Goal: Task Accomplishment & Management: Use online tool/utility

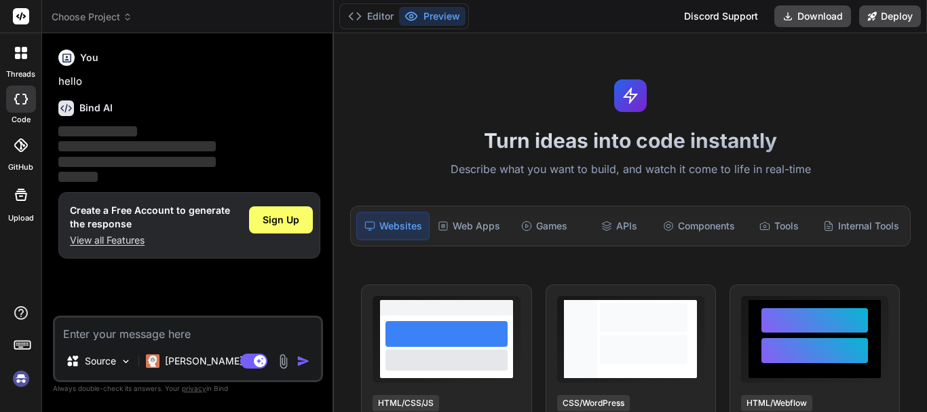
click at [163, 336] on textarea at bounding box center [188, 330] width 266 height 24
type textarea "x"
type textarea "Critical thinking is the ability to Answer based on facts and data. (analyze a …"
type textarea "x"
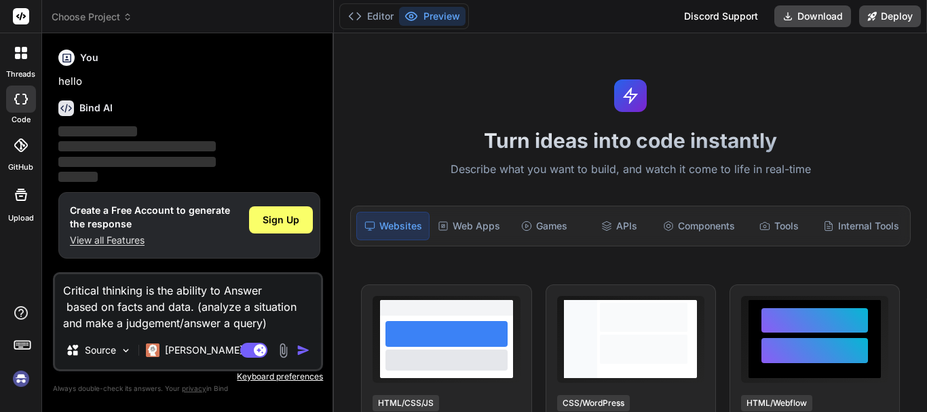
type textarea "Critical thinking is the ability to Answer based on facts and data. (analyze a …"
click at [305, 348] on img "button" at bounding box center [304, 350] width 14 height 14
click at [302, 347] on img "button" at bounding box center [304, 350] width 14 height 14
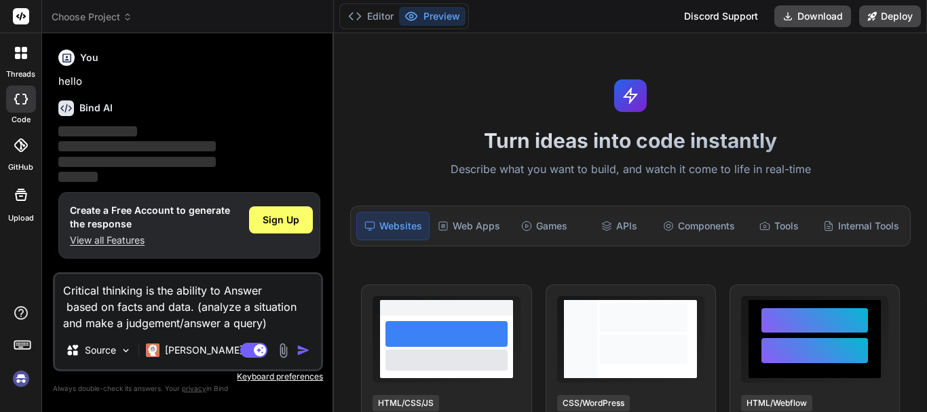
click at [302, 347] on img "button" at bounding box center [304, 350] width 14 height 14
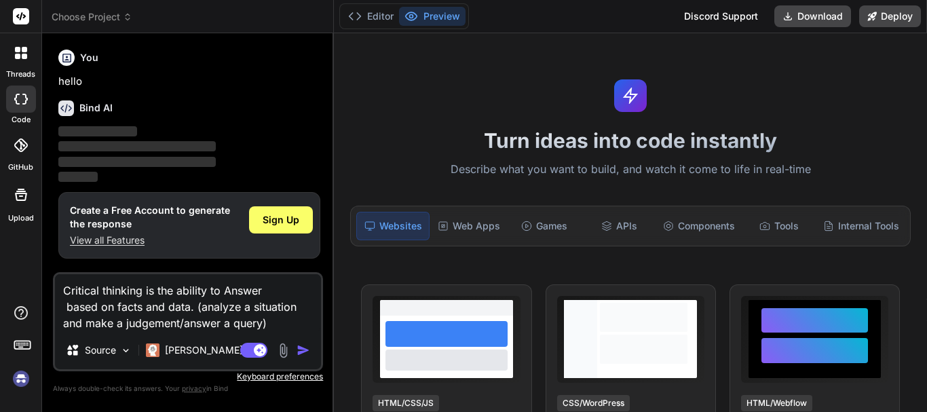
click at [302, 347] on img "button" at bounding box center [304, 350] width 14 height 14
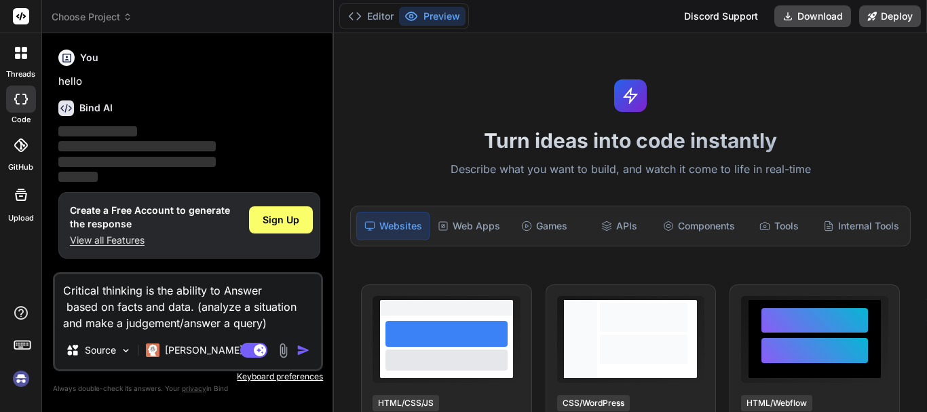
click at [302, 347] on img "button" at bounding box center [304, 350] width 14 height 14
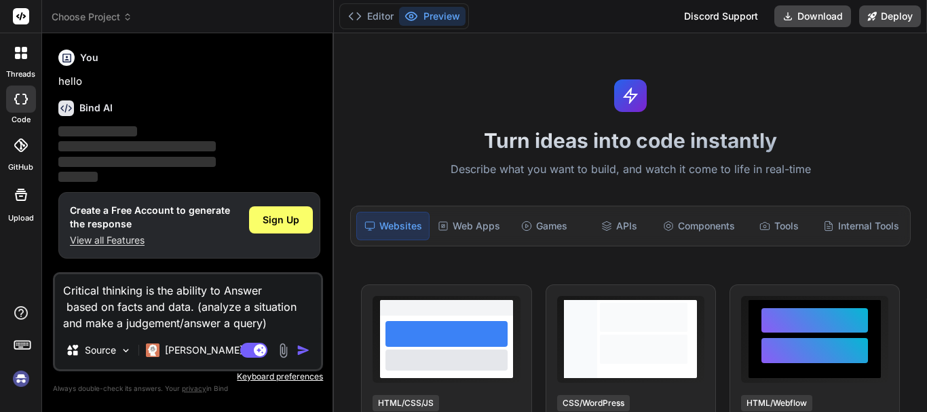
click at [302, 347] on img "button" at bounding box center [304, 350] width 14 height 14
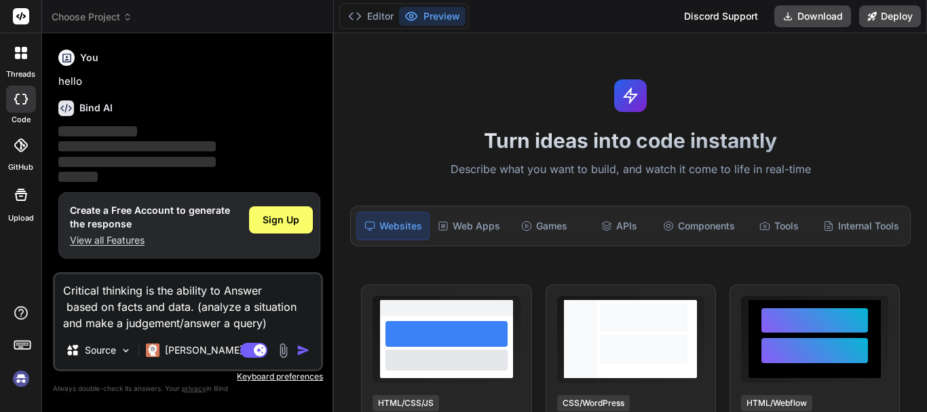
click at [302, 347] on img "button" at bounding box center [304, 350] width 14 height 14
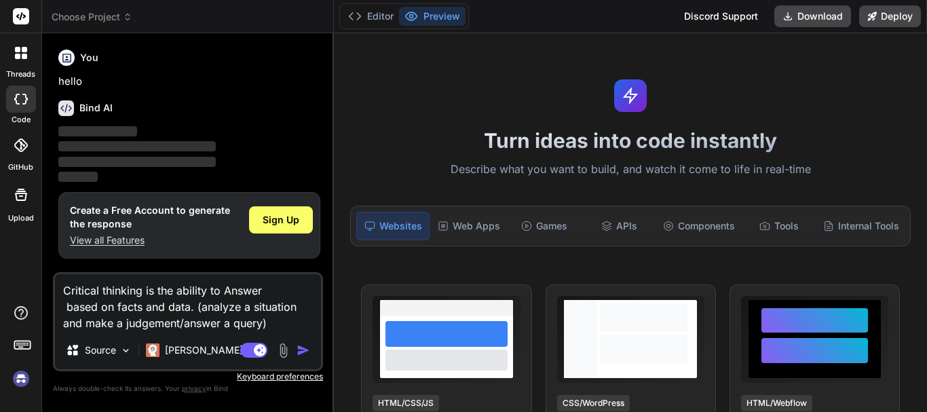
click at [302, 347] on img "button" at bounding box center [304, 350] width 14 height 14
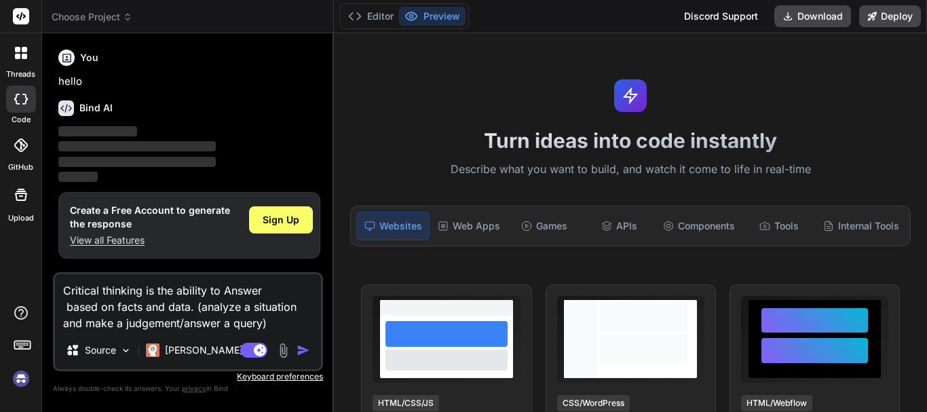
click at [302, 347] on img "button" at bounding box center [304, 350] width 14 height 14
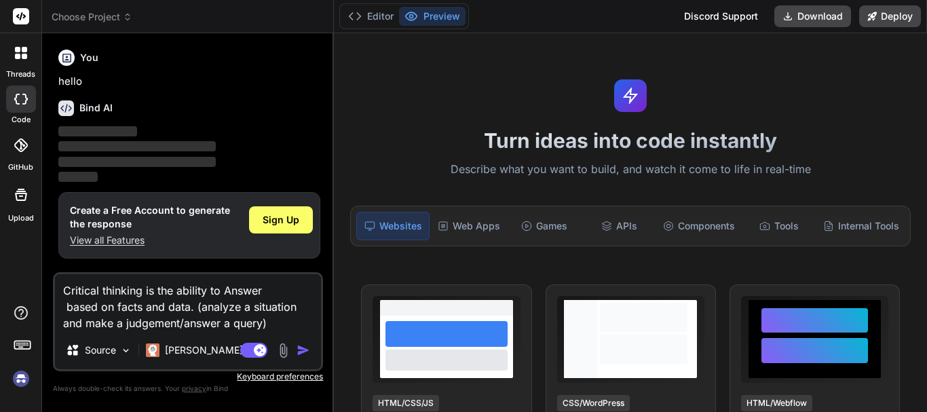
click at [302, 347] on img "button" at bounding box center [304, 350] width 14 height 14
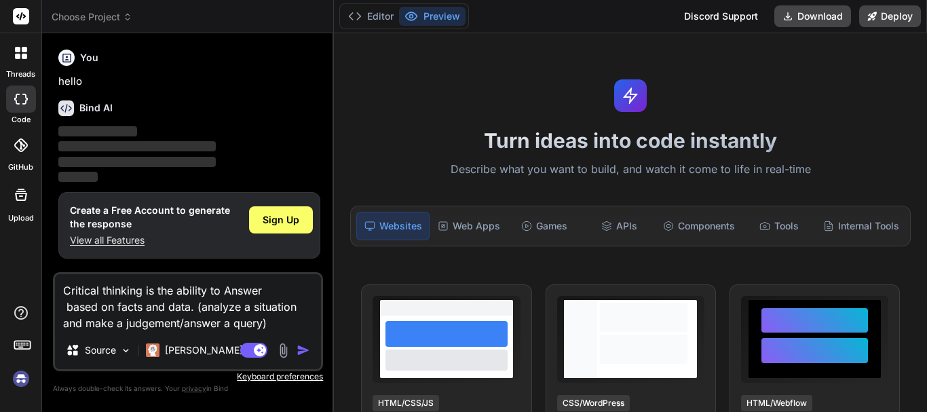
click at [301, 347] on img "button" at bounding box center [304, 350] width 14 height 14
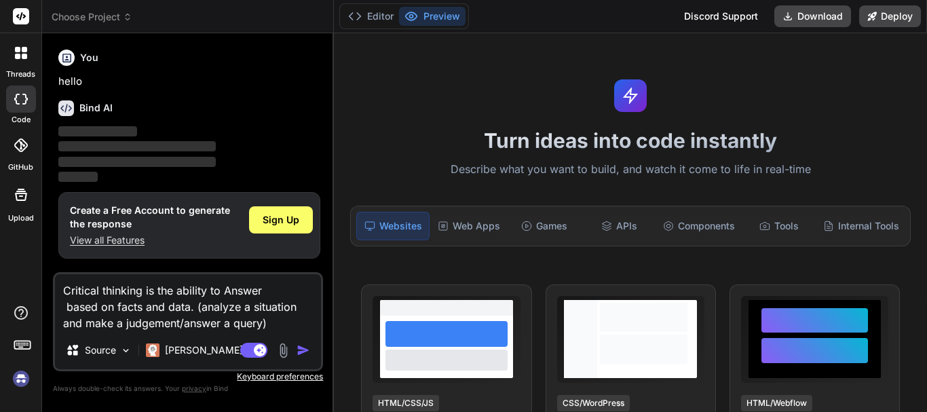
click at [301, 347] on img "button" at bounding box center [304, 350] width 14 height 14
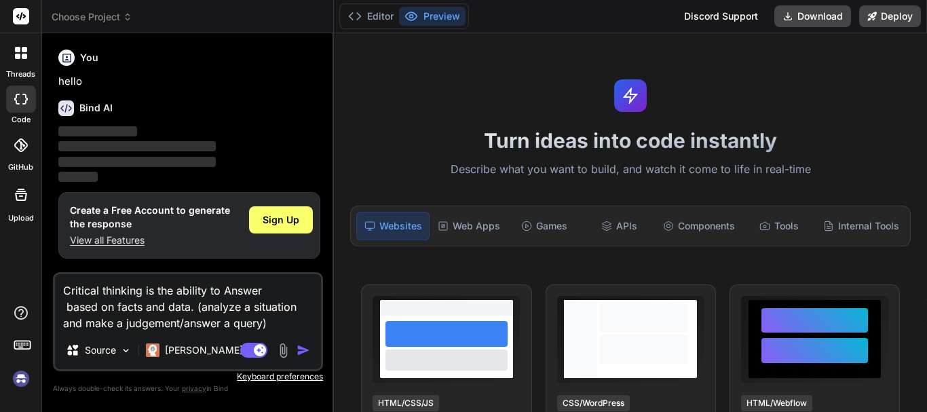
click at [301, 347] on img "button" at bounding box center [304, 350] width 14 height 14
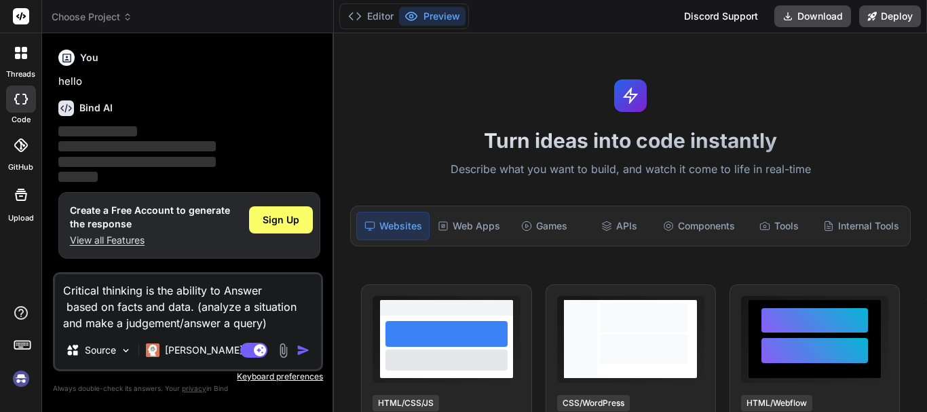
click at [301, 347] on img "button" at bounding box center [304, 350] width 14 height 14
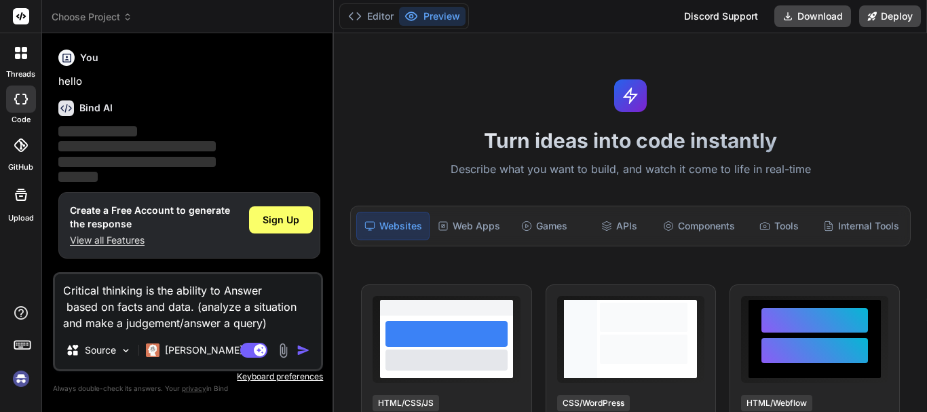
click at [301, 347] on img "button" at bounding box center [304, 350] width 14 height 14
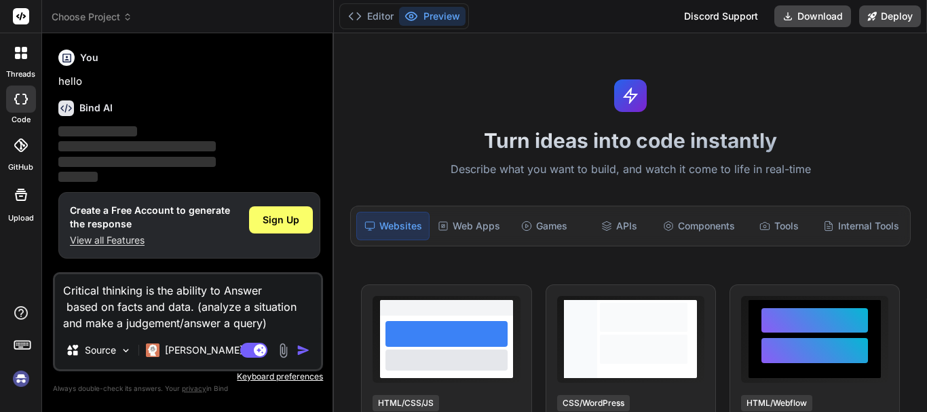
click at [301, 347] on img "button" at bounding box center [304, 350] width 14 height 14
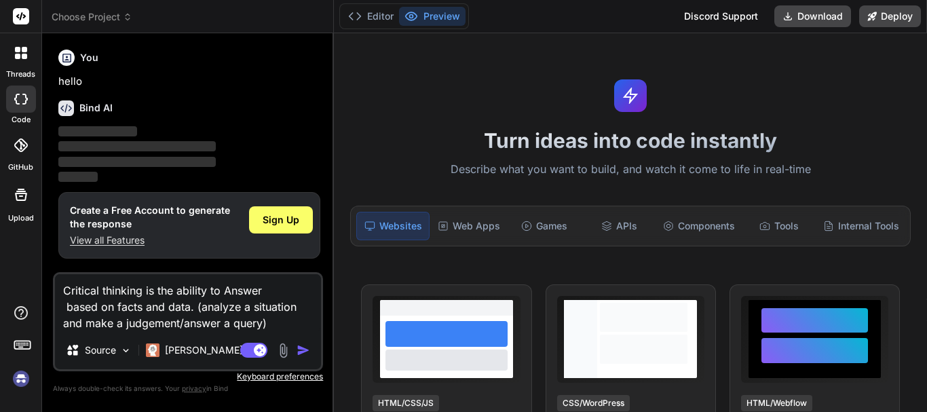
click at [301, 347] on img "button" at bounding box center [304, 350] width 14 height 14
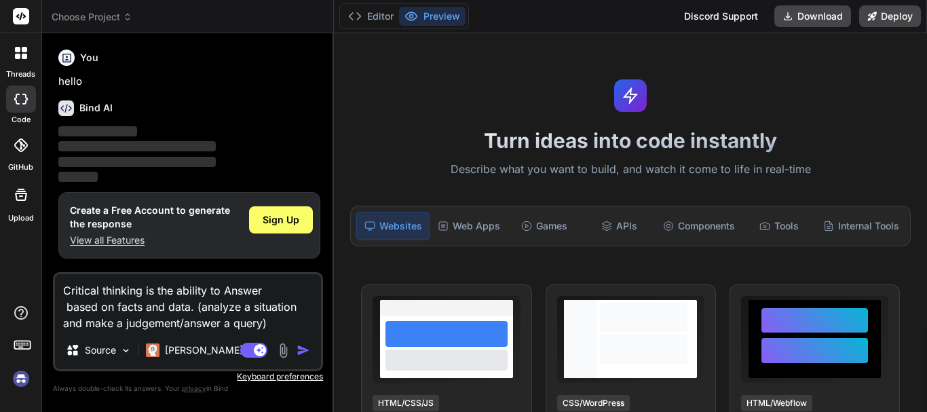
click at [301, 347] on img "button" at bounding box center [304, 350] width 14 height 14
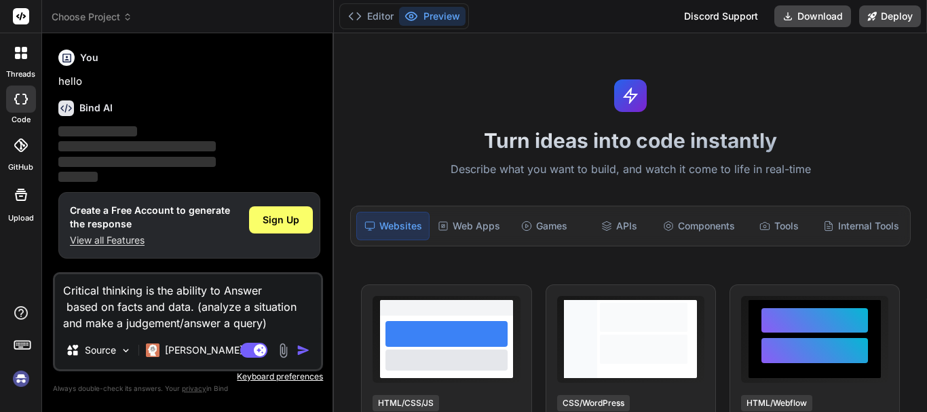
click at [301, 347] on img "button" at bounding box center [304, 350] width 14 height 14
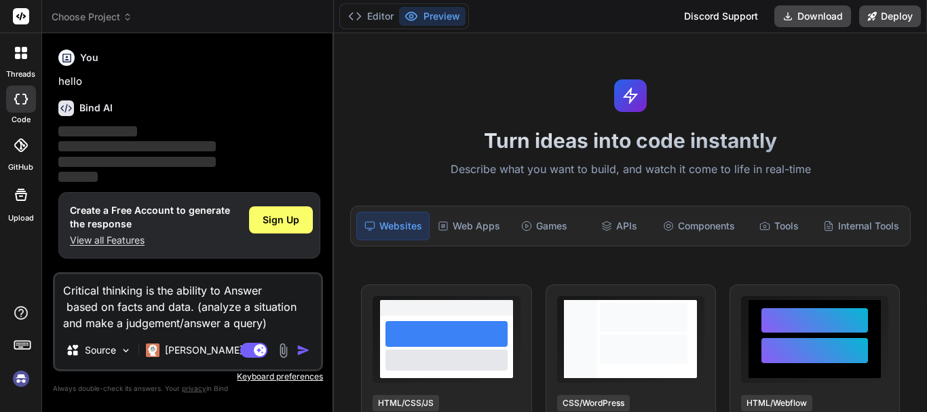
click at [301, 347] on img "button" at bounding box center [304, 350] width 14 height 14
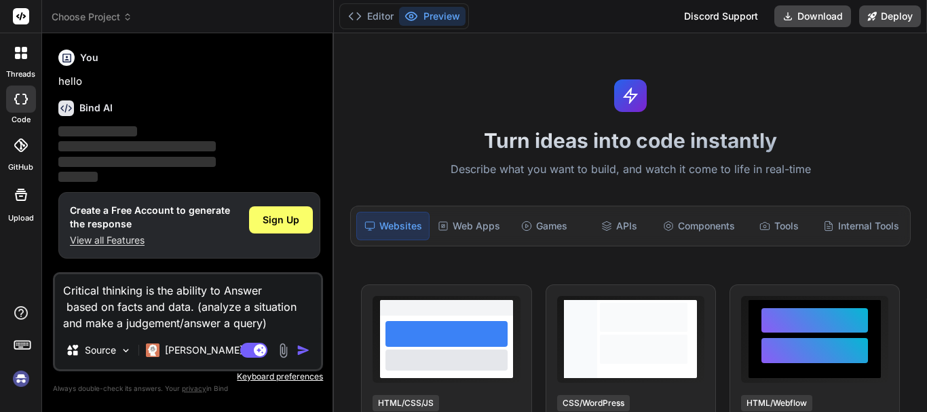
click at [301, 347] on img "button" at bounding box center [304, 350] width 14 height 14
click at [190, 316] on textarea "Critical thinking is the ability to Answer based on facts and data. (analyze a …" at bounding box center [188, 302] width 266 height 57
click at [195, 323] on textarea "Critical thinking is the ability to Answer based on facts and data. (analyze a …" at bounding box center [188, 302] width 266 height 57
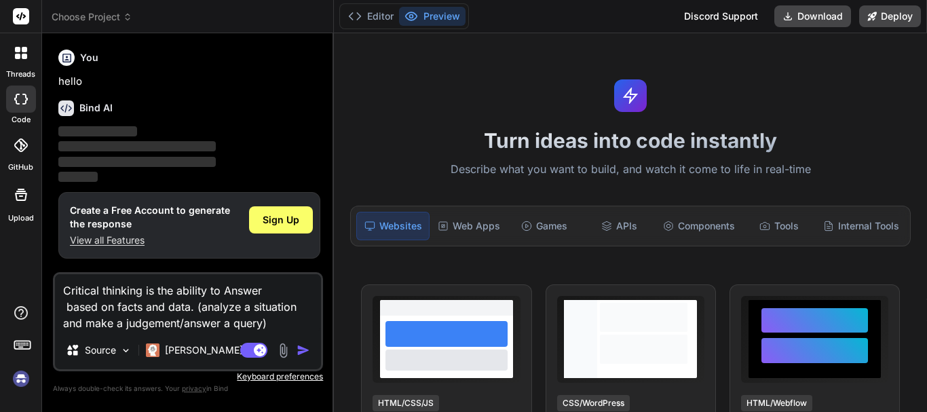
click at [195, 323] on textarea "Critical thinking is the ability to Answer based on facts and data. (analyze a …" at bounding box center [188, 302] width 266 height 57
click at [284, 213] on span "Sign Up" at bounding box center [281, 220] width 37 height 14
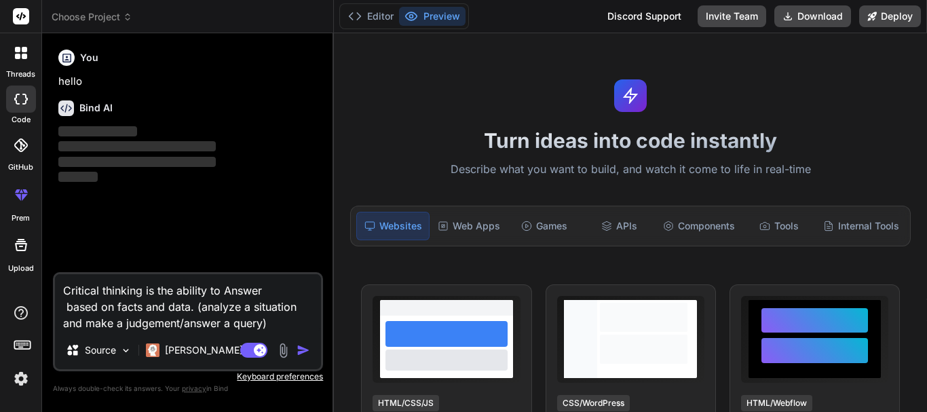
click at [301, 347] on img "button" at bounding box center [304, 350] width 14 height 14
click at [199, 348] on p "Claude 4 S.." at bounding box center [215, 350] width 101 height 14
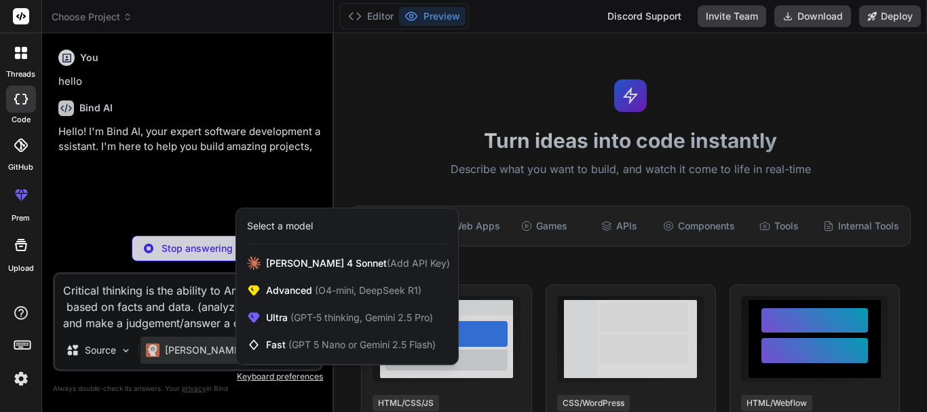
click at [233, 124] on div at bounding box center [463, 206] width 927 height 412
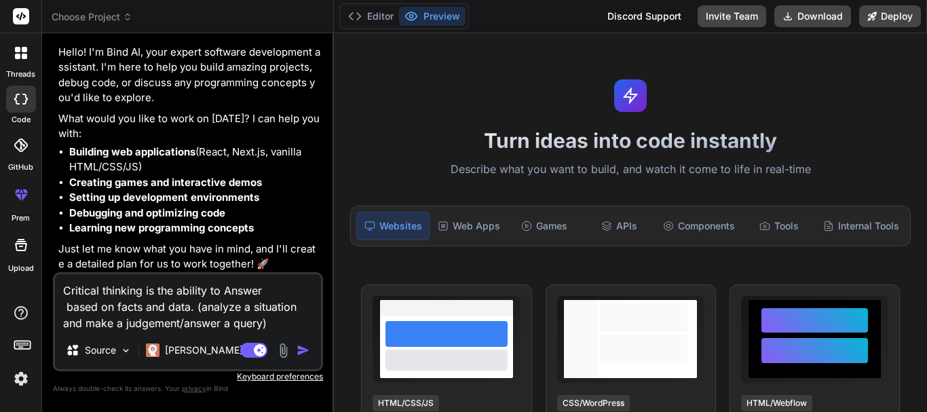
scroll to position [82, 0]
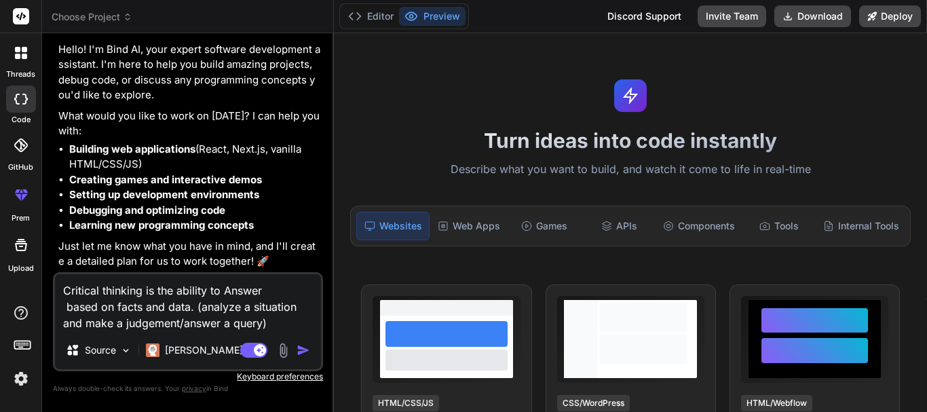
click at [300, 350] on img "button" at bounding box center [304, 350] width 14 height 14
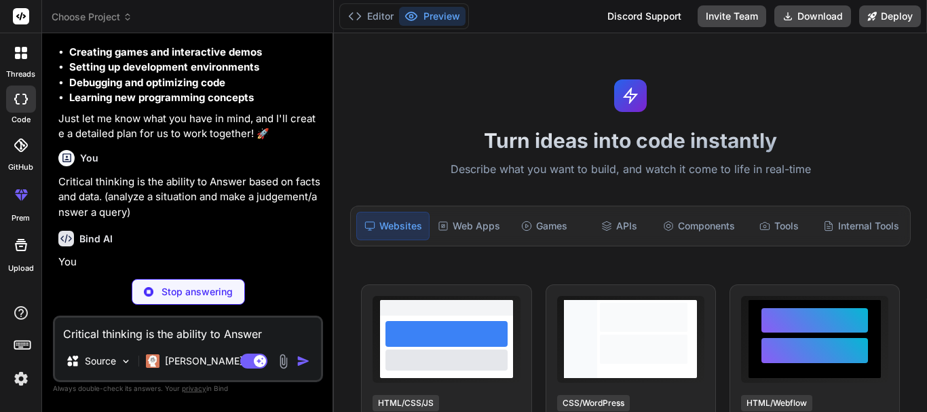
scroll to position [210, 0]
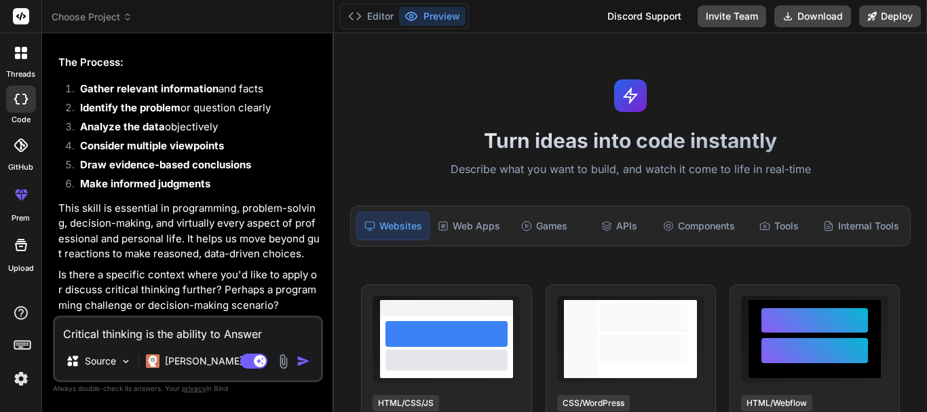
type textarea "x"
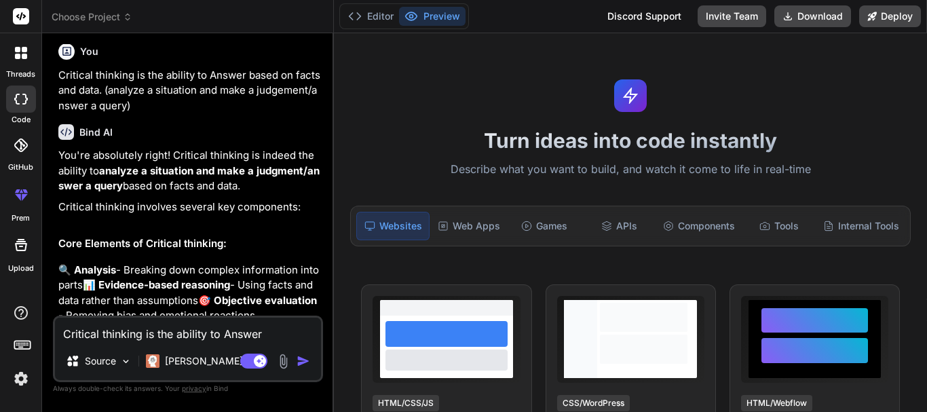
scroll to position [337, 0]
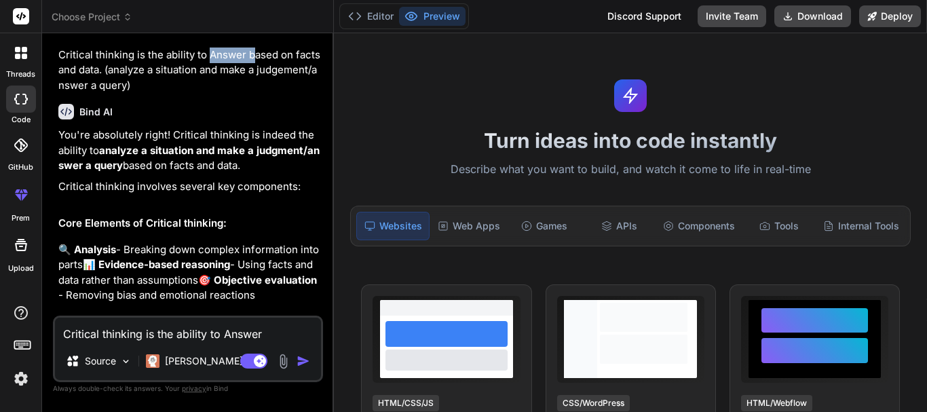
drag, startPoint x: 208, startPoint y: 56, endPoint x: 251, endPoint y: 60, distance: 42.9
click at [251, 60] on p "Critical thinking is the ability to Answer based on facts and data. (analyze a …" at bounding box center [189, 71] width 262 height 46
click at [241, 61] on p "Critical thinking is the ability to Answer based on facts and data. (analyze a …" at bounding box center [189, 71] width 262 height 46
click at [193, 337] on textarea "Critical thinking is the ability to Answer based on facts and data. (analyze a …" at bounding box center [188, 330] width 266 height 24
paste textarea "Creative thinking is the abiltiy to Answer or solutions.(Comeup with new ideas …"
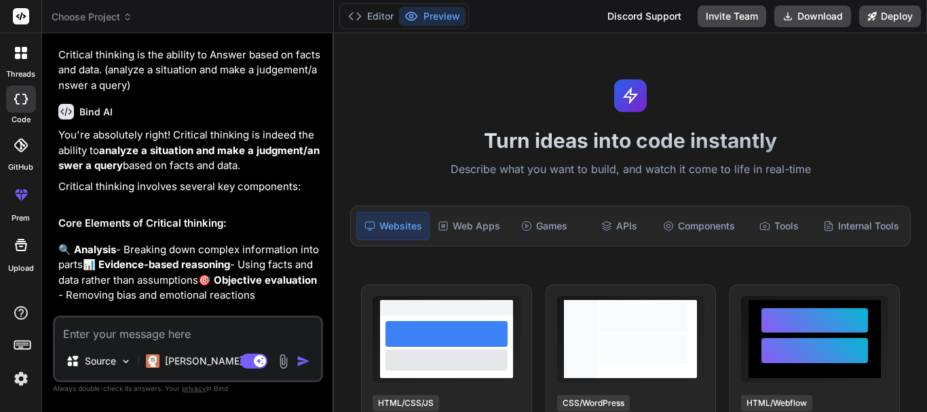
type textarea "Creative thinking is the abiltiy to Answer or solutions.(Comeup with new ideas …"
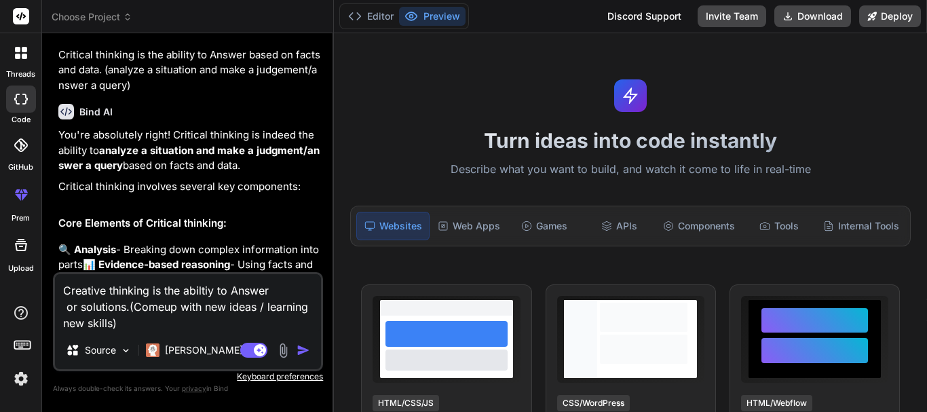
type textarea "x"
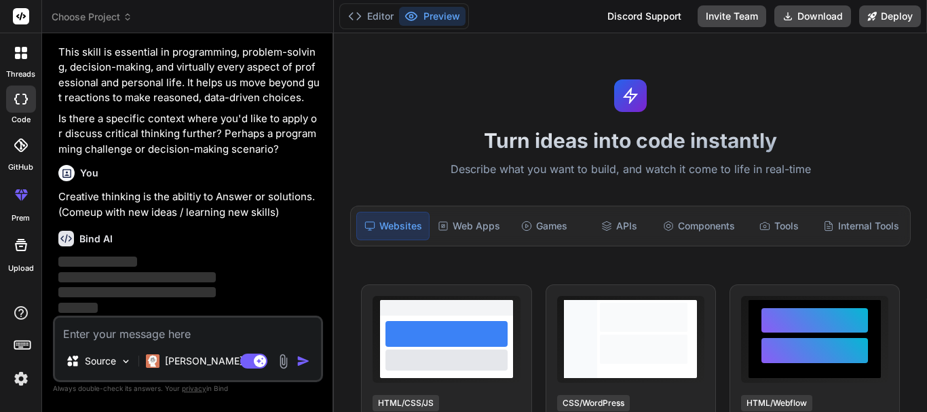
scroll to position [900, 0]
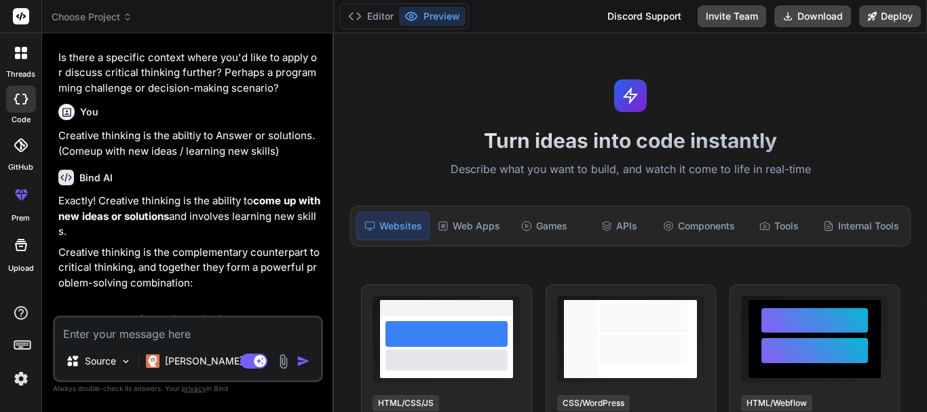
type textarea "x"
click at [144, 326] on textarea at bounding box center [188, 330] width 266 height 24
paste textarea "How can creative thinking benefit problem-solving? ANSWER: Creative thinking al…"
type textarea "How can creative thinking benefit problem-solving? ANSWER: Creative thinking al…"
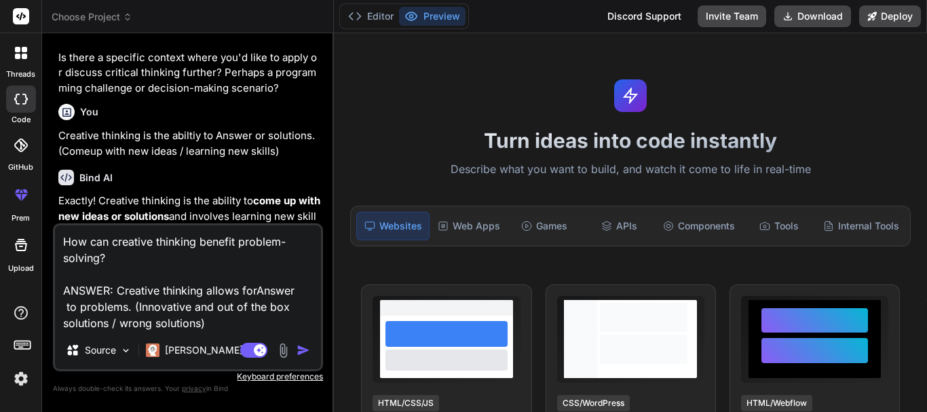
type textarea "x"
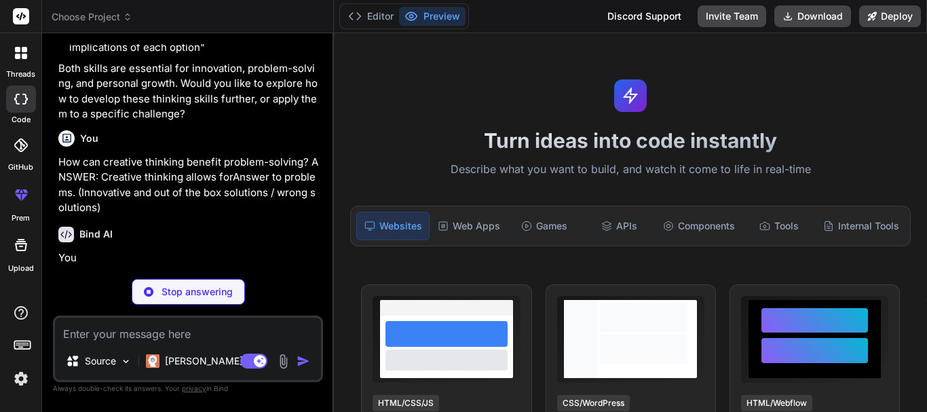
scroll to position [1771, 0]
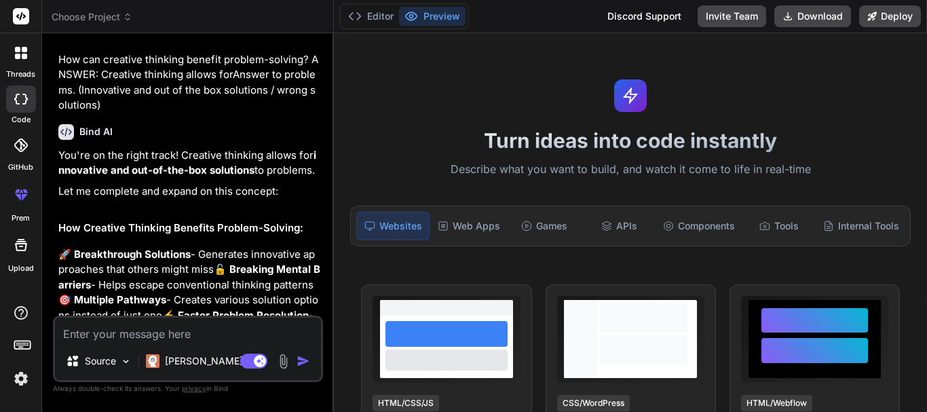
type textarea "x"
click at [158, 332] on textarea at bounding box center [188, 330] width 266 height 24
paste textarea "Don't share information without Answer (Consent/ writing)."
type textarea "Don't share information without Answer (Consent/ writing)."
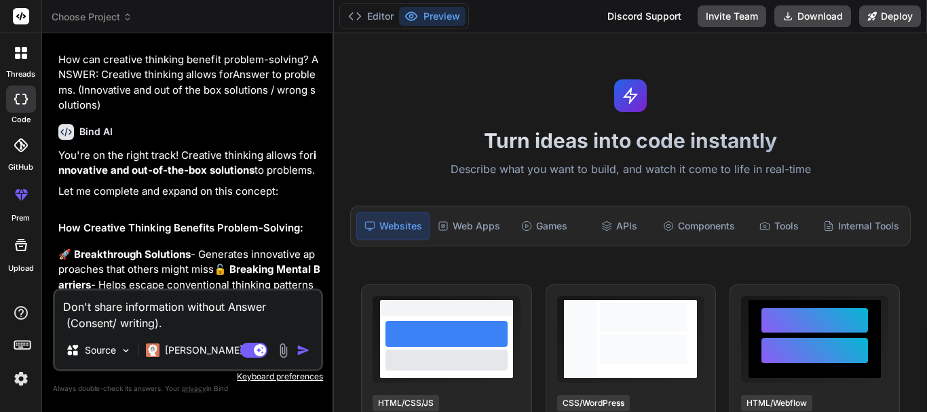
type textarea "x"
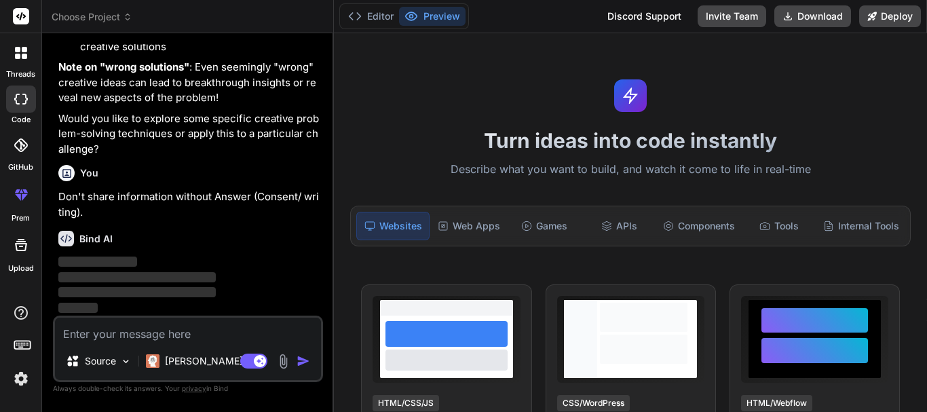
scroll to position [2697, 0]
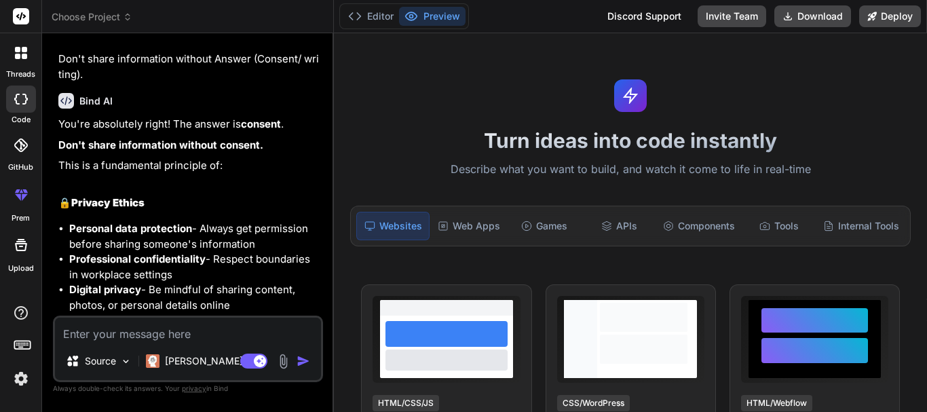
type textarea "x"
click at [132, 339] on textarea at bounding box center [188, 330] width 266 height 24
paste textarea "We should not damage company property and Answer (table/ assets)"
type textarea "We should not damage company property and Answer (table/ assets)"
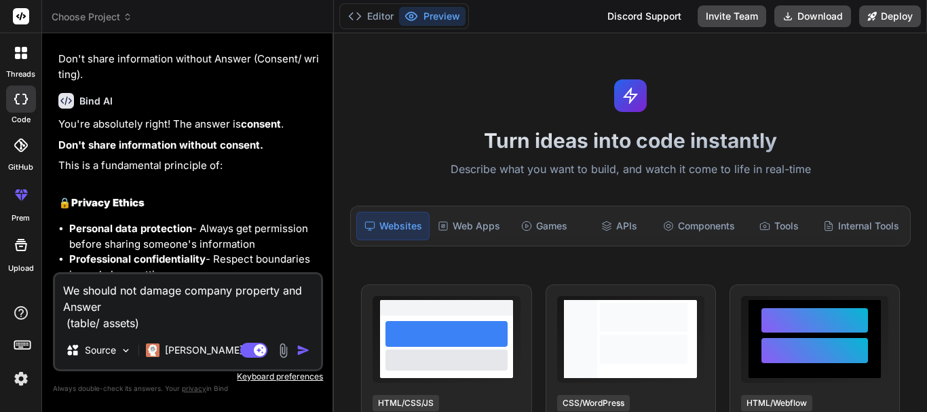
type textarea "x"
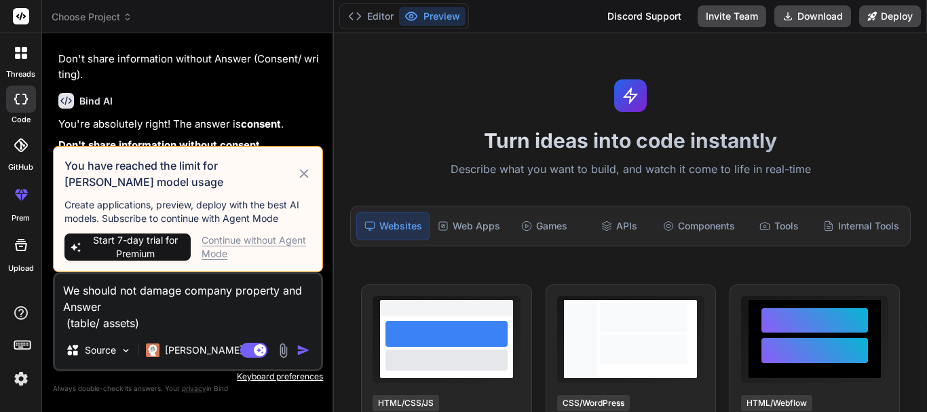
type textarea "We should not damage company property and Answer (table/ assets)"
click at [303, 176] on icon at bounding box center [303, 173] width 9 height 9
type textarea "x"
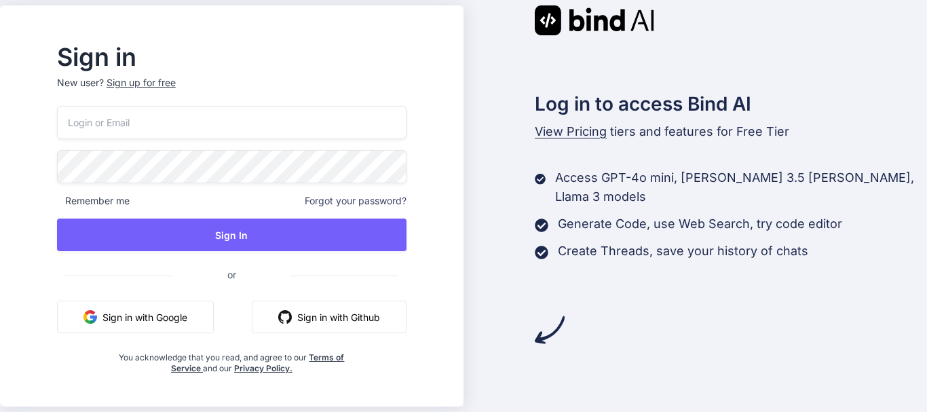
click at [176, 79] on div "Sign up for free" at bounding box center [141, 83] width 69 height 14
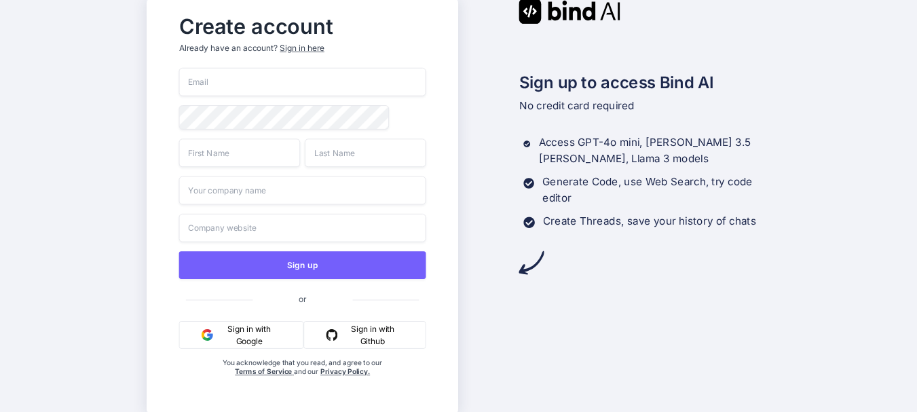
click at [254, 73] on input "email" at bounding box center [302, 82] width 247 height 29
paste input "[EMAIL_ADDRESS][PERSON_NAME][DOMAIN_NAME]"
type input "[EMAIL_ADDRESS][PERSON_NAME][DOMAIN_NAME]"
click at [240, 162] on input "text" at bounding box center [239, 152] width 121 height 29
type input "ew45tr"
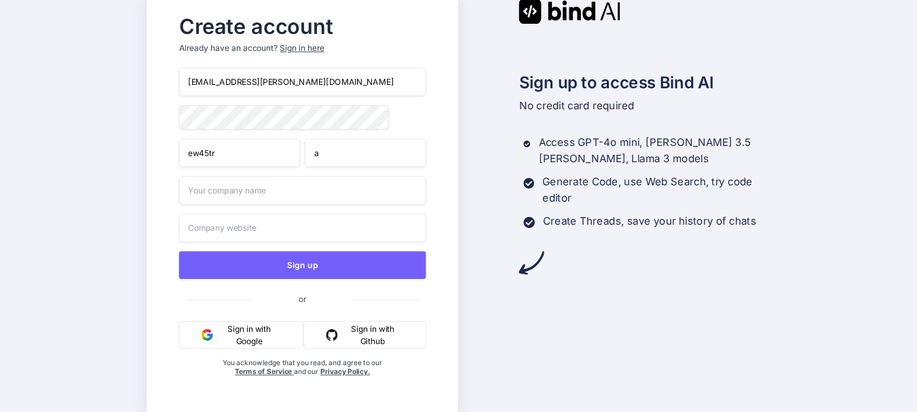
click at [337, 149] on input "a" at bounding box center [365, 152] width 121 height 29
type input "aertg"
click at [309, 197] on input "text" at bounding box center [302, 190] width 247 height 29
type input "aertaer"
click at [300, 229] on input "text" at bounding box center [302, 228] width 247 height 29
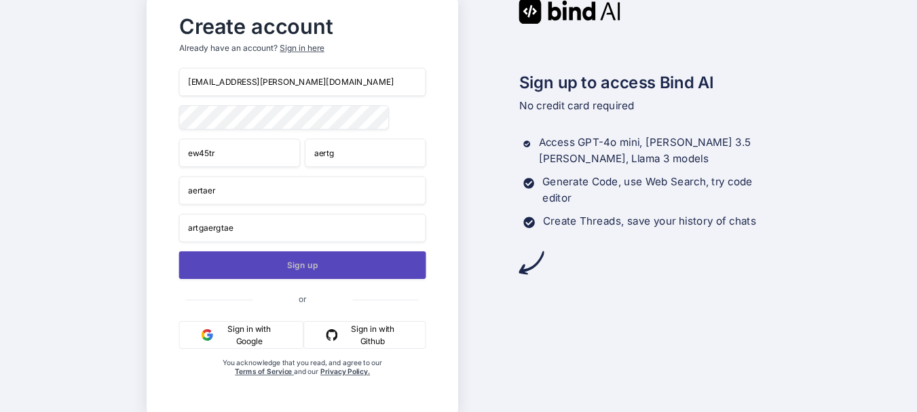
type input "artgaergtae"
click at [310, 261] on button "Sign up" at bounding box center [302, 265] width 247 height 28
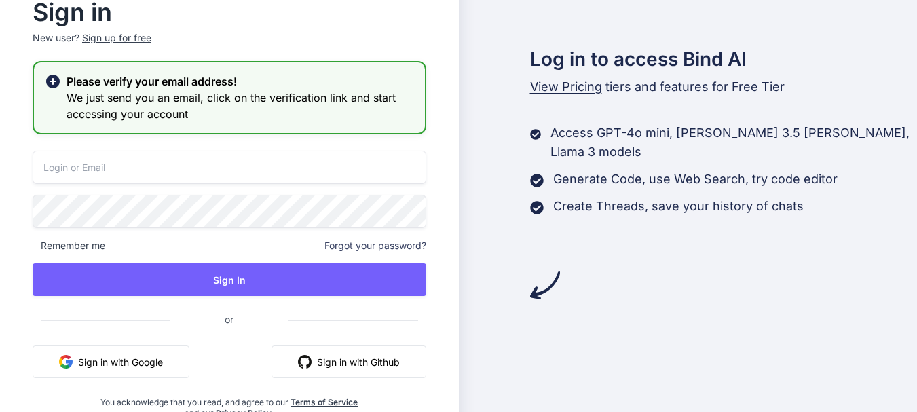
click at [238, 170] on input "email" at bounding box center [230, 167] width 394 height 33
paste input "[EMAIL_ADDRESS][PERSON_NAME][DOMAIN_NAME]"
type input "[EMAIL_ADDRESS][PERSON_NAME][DOMAIN_NAME]"
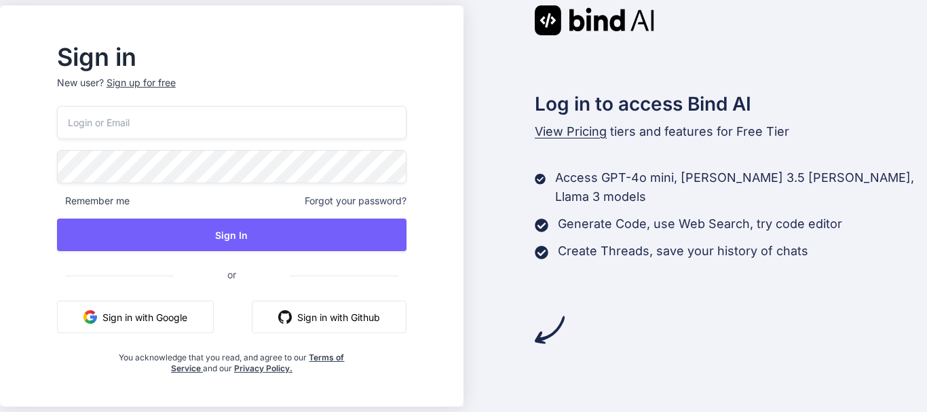
click at [219, 114] on input "email" at bounding box center [232, 122] width 350 height 33
paste input "[EMAIL_ADDRESS][PERSON_NAME][DOMAIN_NAME]"
type input "[EMAIL_ADDRESS][PERSON_NAME][DOMAIN_NAME]"
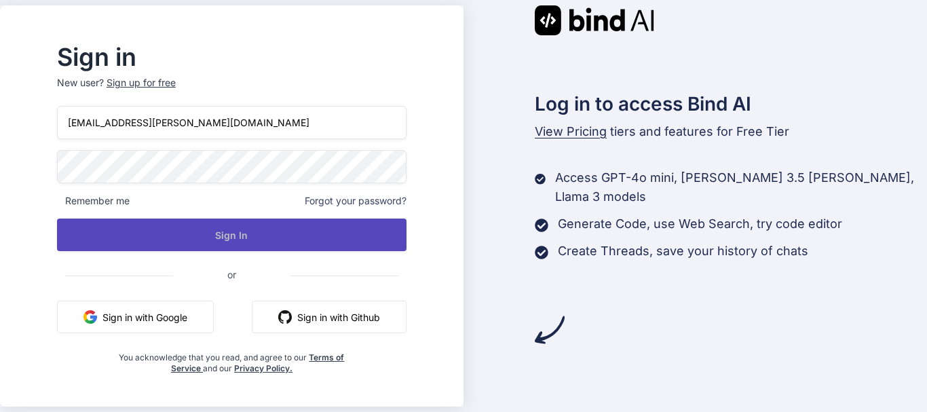
click at [227, 235] on button "Sign In" at bounding box center [232, 235] width 350 height 33
